Goal: Information Seeking & Learning: Find specific fact

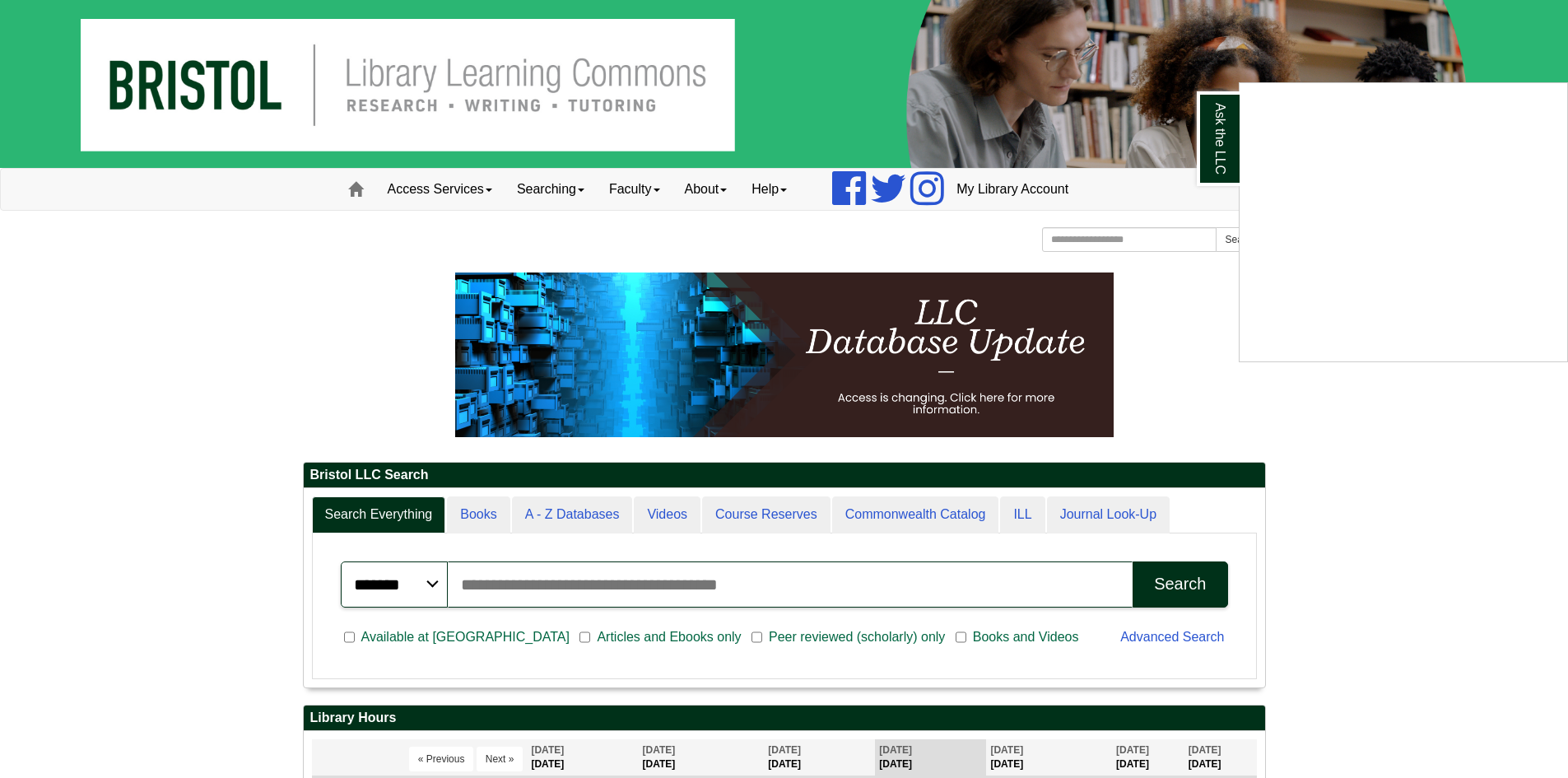
click at [485, 635] on div "Ask the LLC" at bounding box center [784, 389] width 1568 height 778
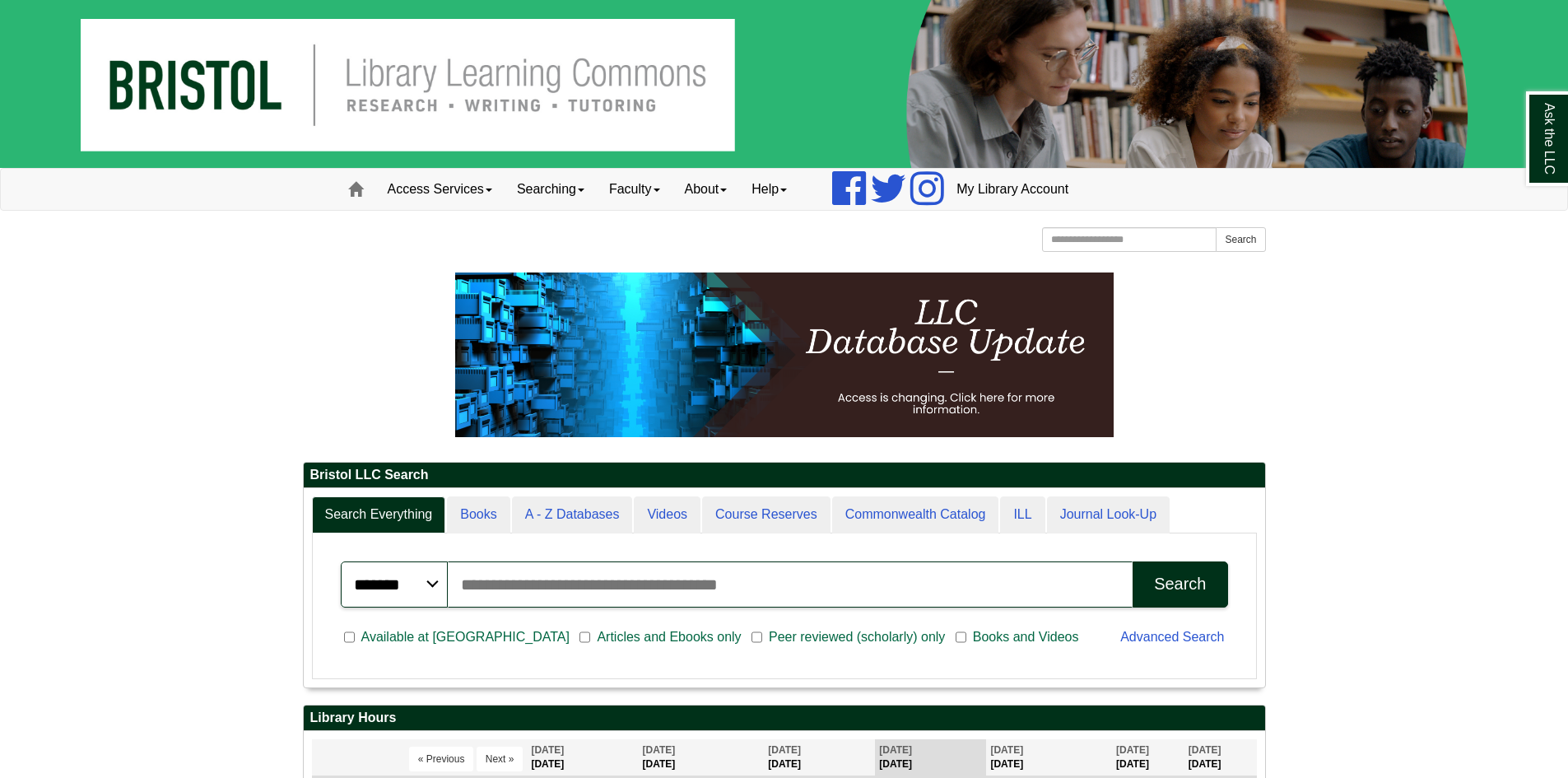
click at [1168, 579] on div "Search" at bounding box center [1180, 584] width 52 height 19
click at [1183, 594] on div "Search" at bounding box center [1180, 584] width 52 height 19
drag, startPoint x: 1241, startPoint y: 229, endPoint x: 1237, endPoint y: 237, distance: 8.9
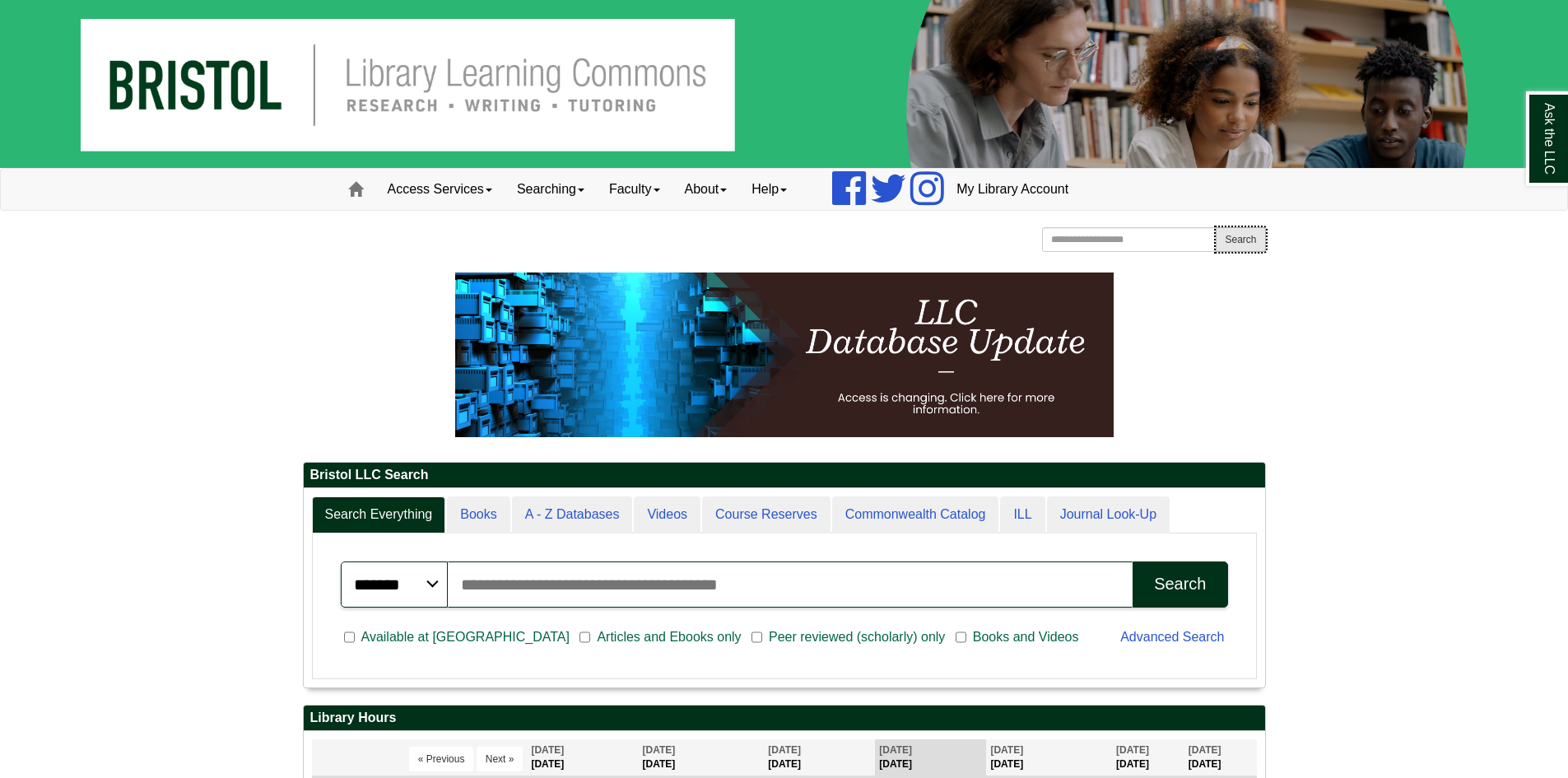
click at [1237, 237] on button "Search" at bounding box center [1241, 240] width 49 height 25
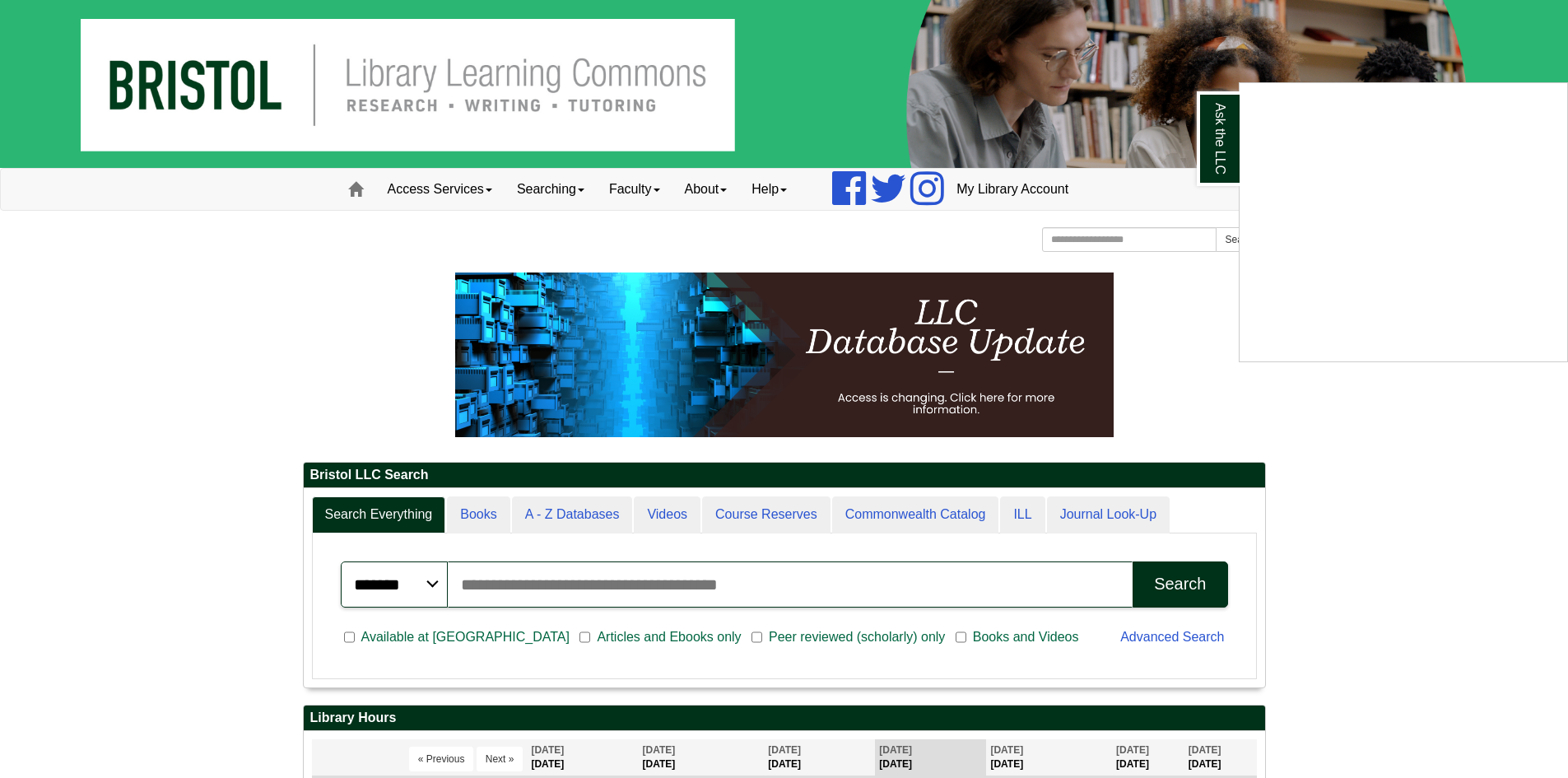
click at [486, 639] on div "Ask the LLC" at bounding box center [784, 389] width 1568 height 778
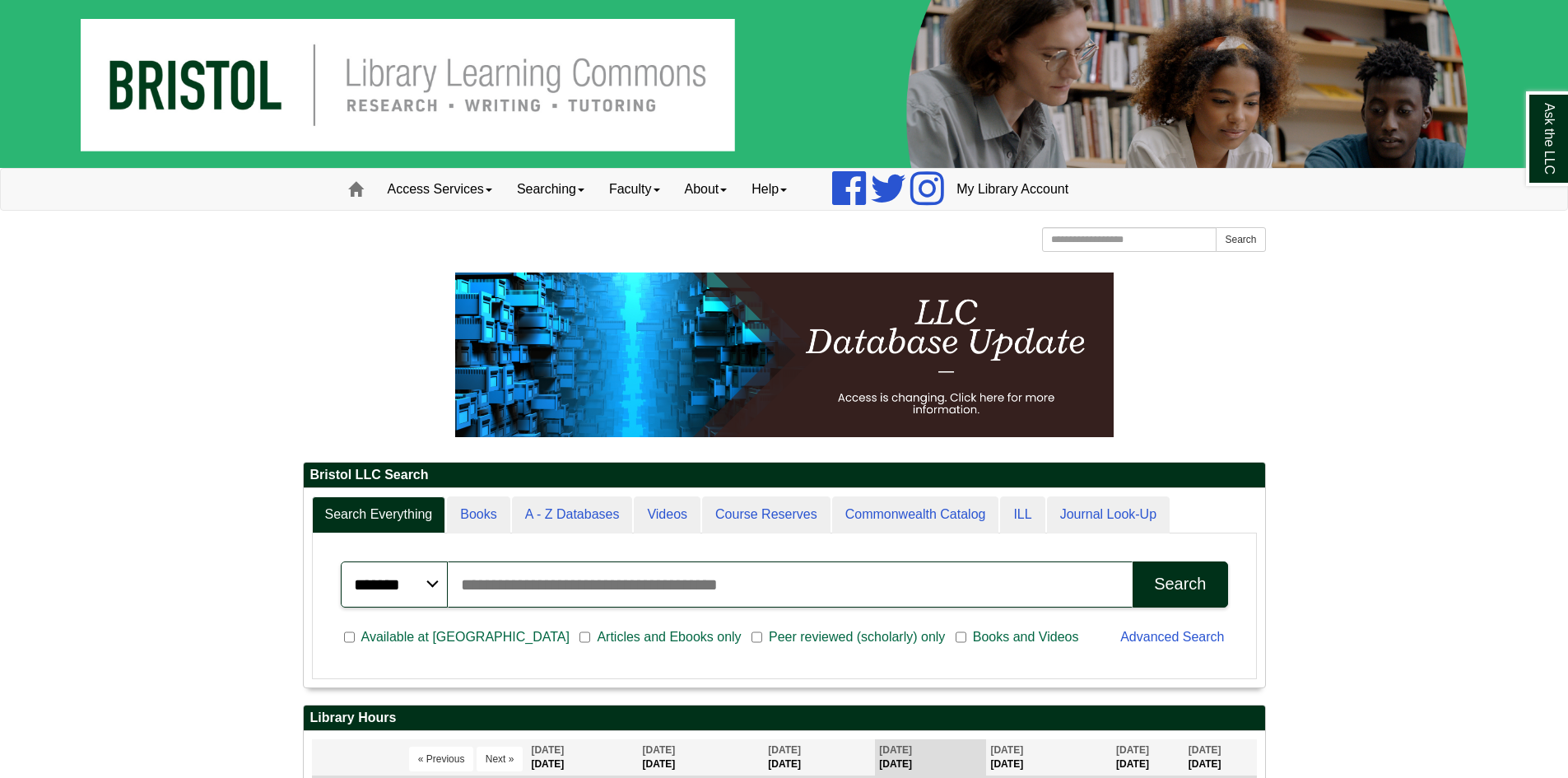
click at [1184, 584] on div "Search" at bounding box center [1180, 584] width 52 height 19
